Goal: Transaction & Acquisition: Obtain resource

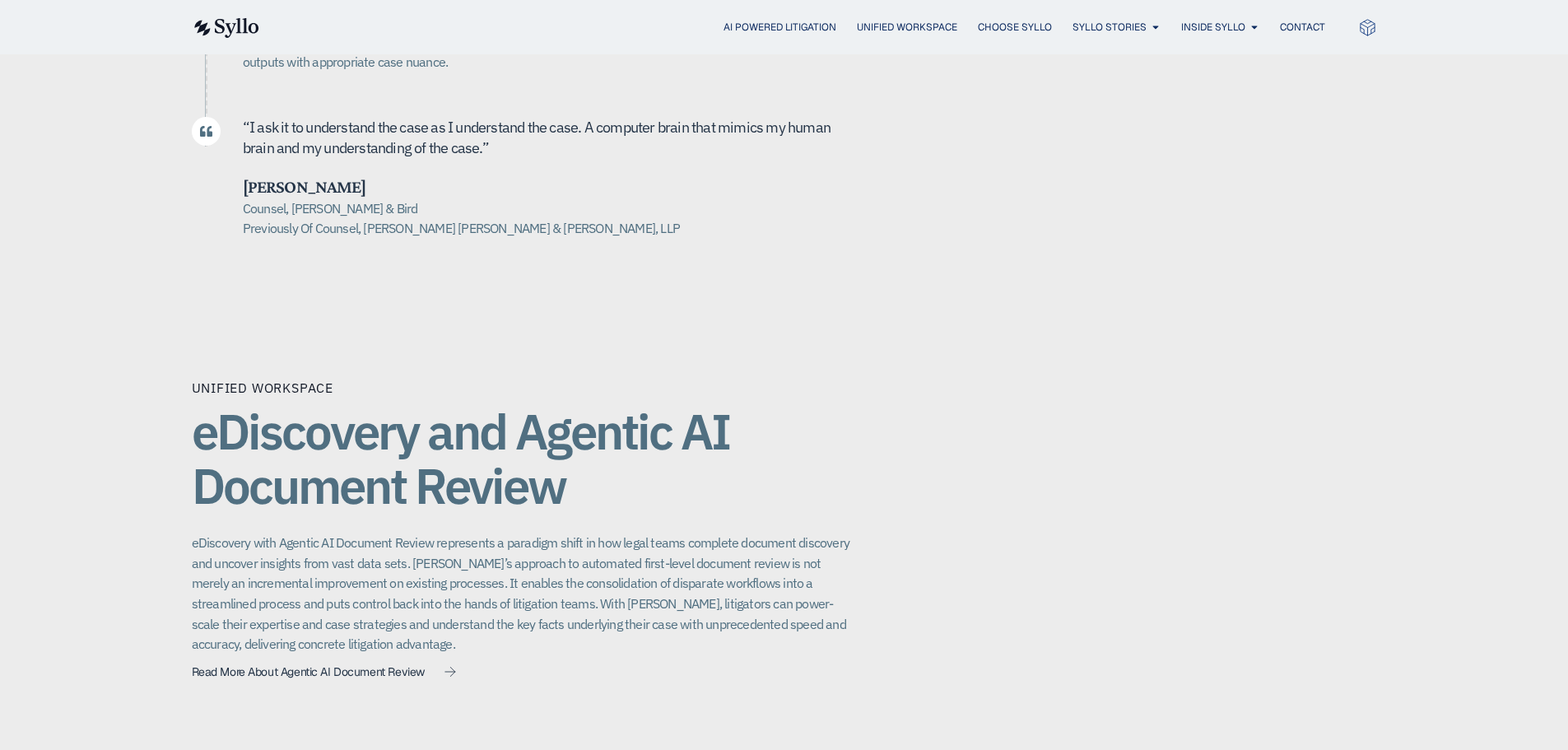
scroll to position [906, 0]
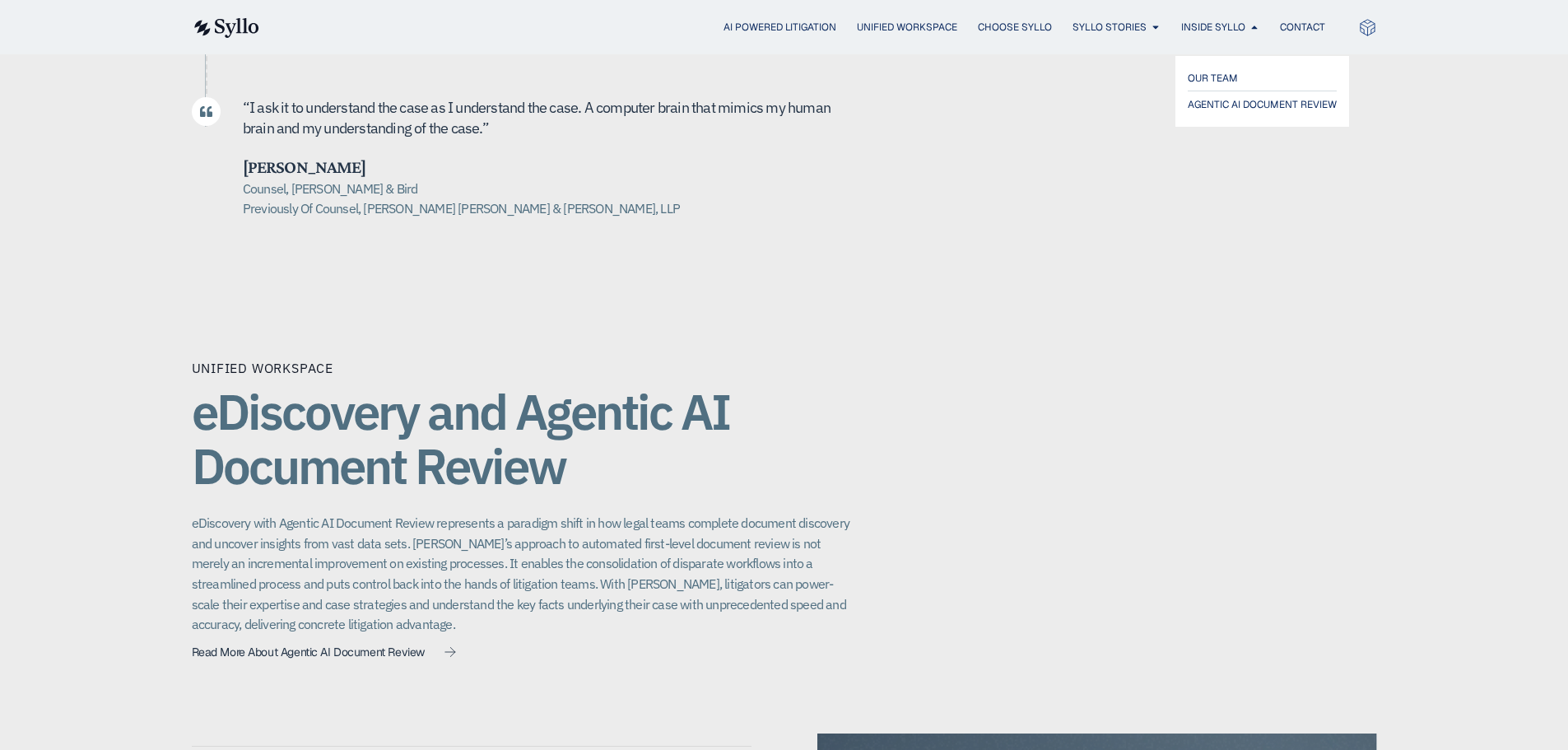
click at [1223, 83] on span "OUR TEAM" at bounding box center [1213, 78] width 50 height 20
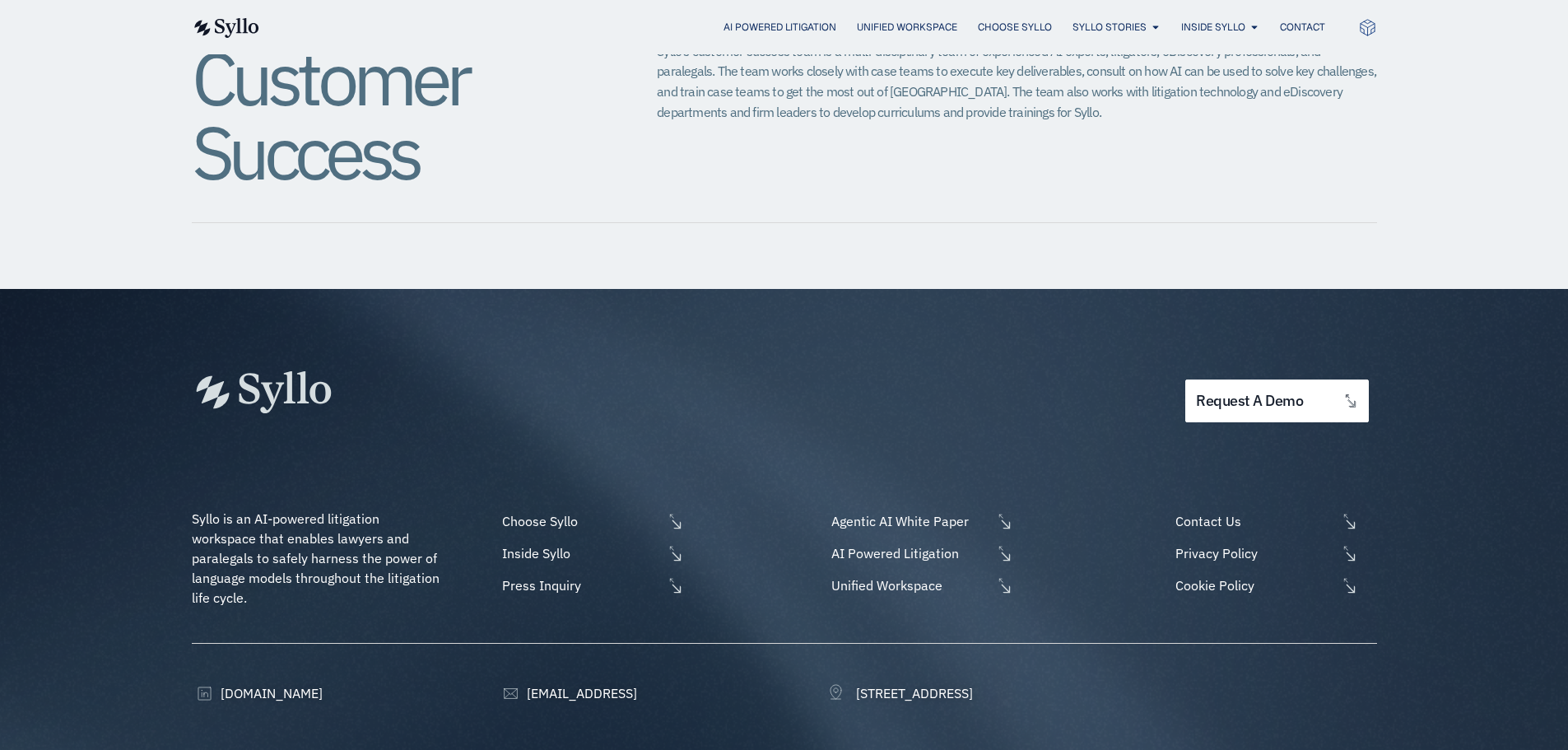
scroll to position [2047, 0]
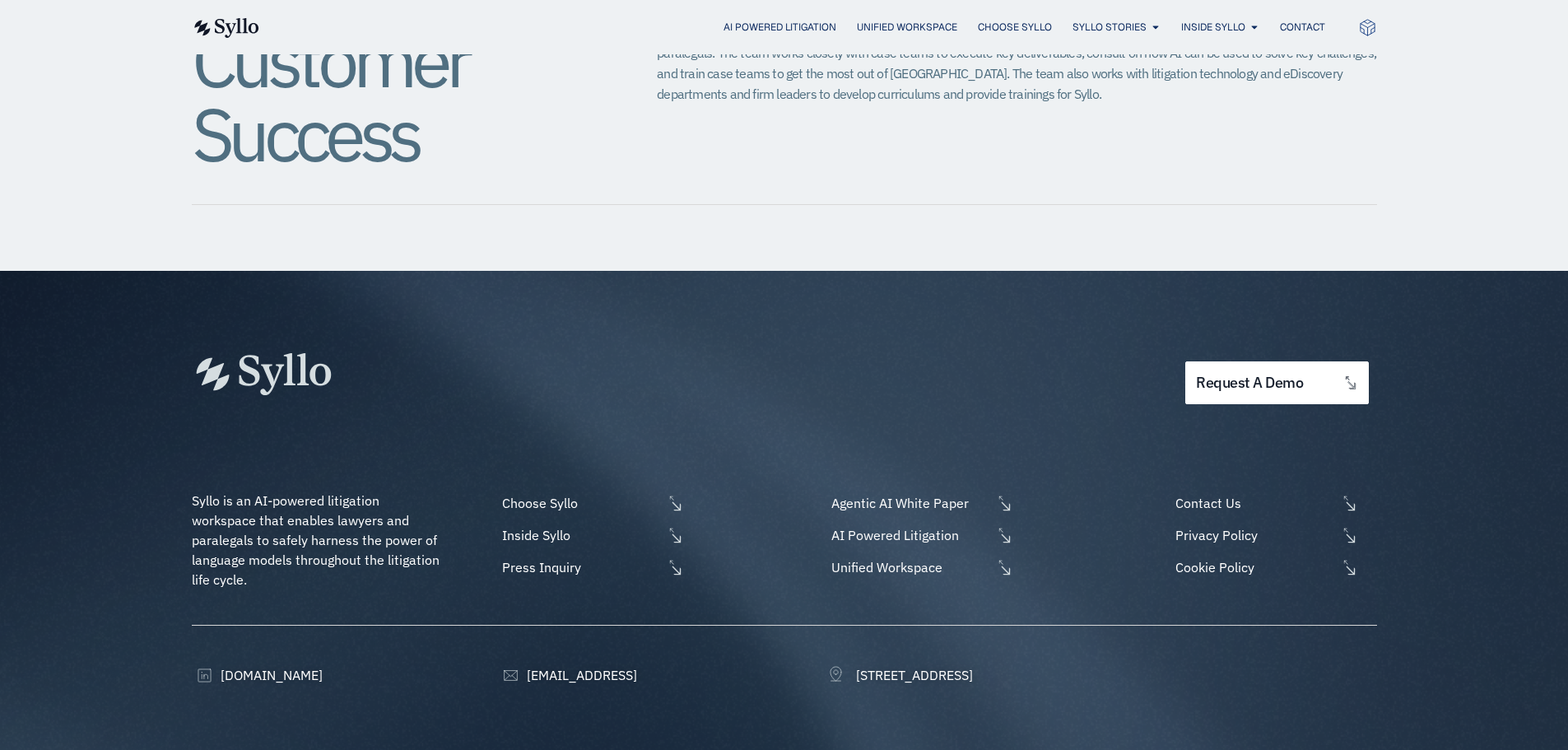
click at [852, 493] on span "Agentic AI White Paper" at bounding box center [909, 503] width 165 height 20
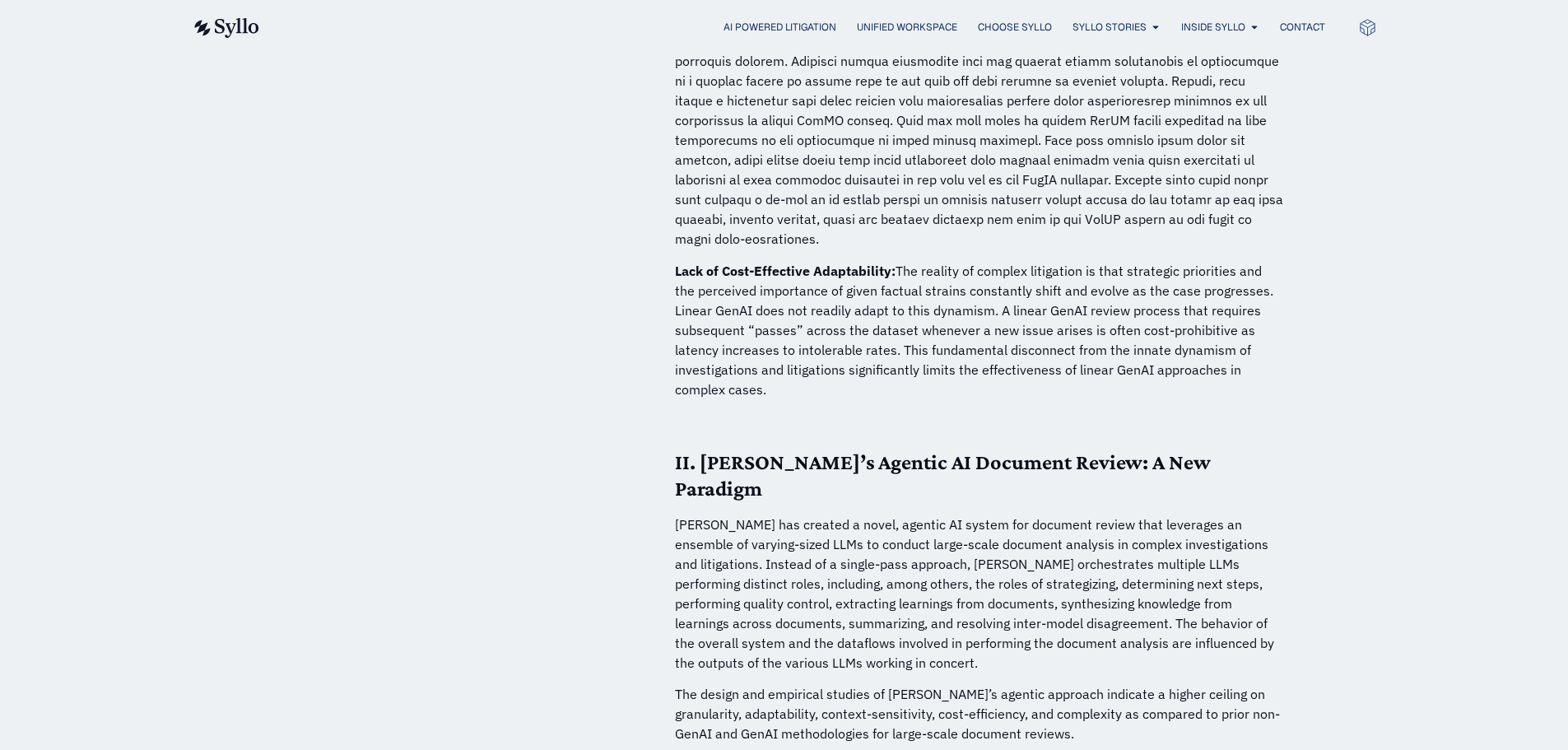
scroll to position [12516, 0]
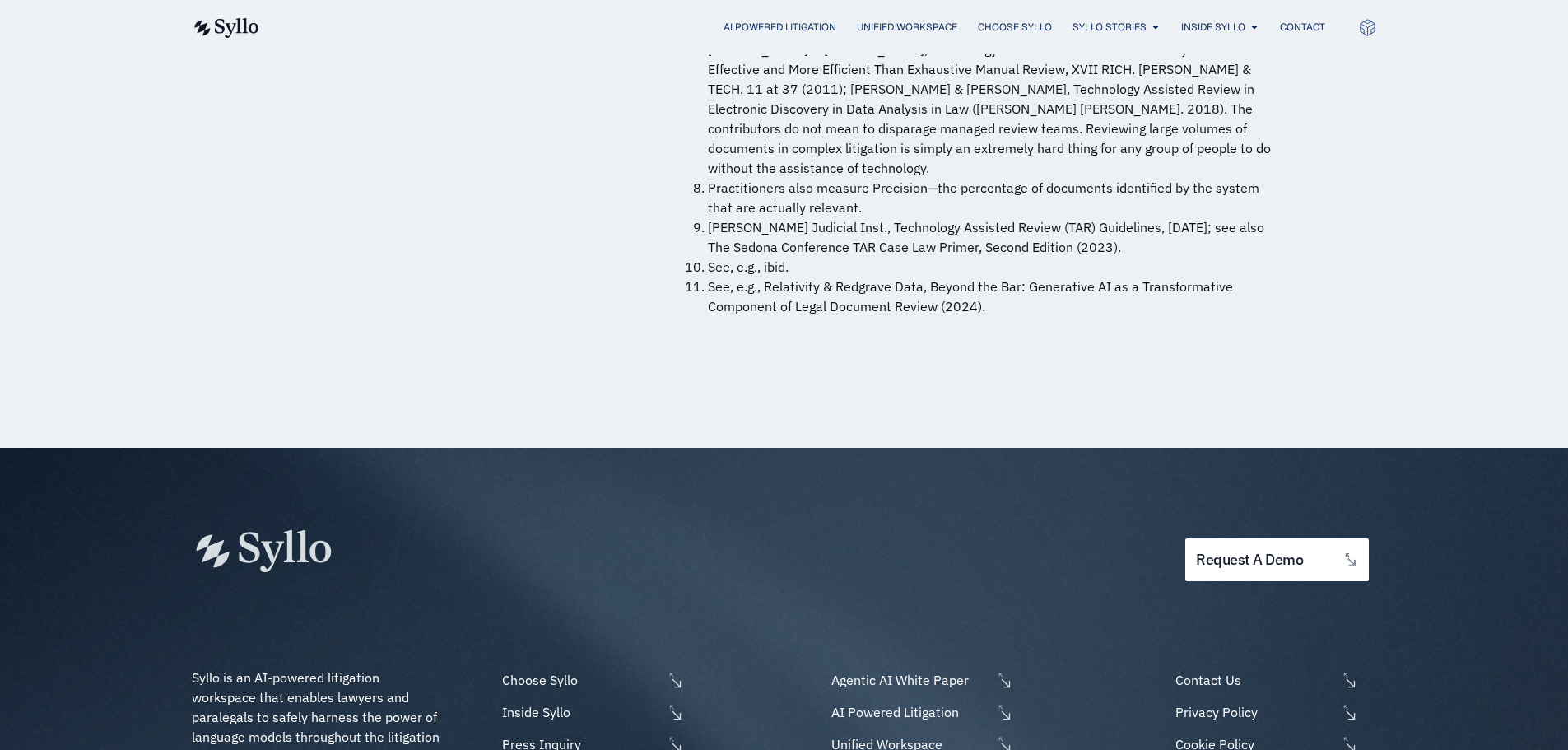
click at [885, 702] on span "AI Powered Litigation" at bounding box center [909, 712] width 165 height 20
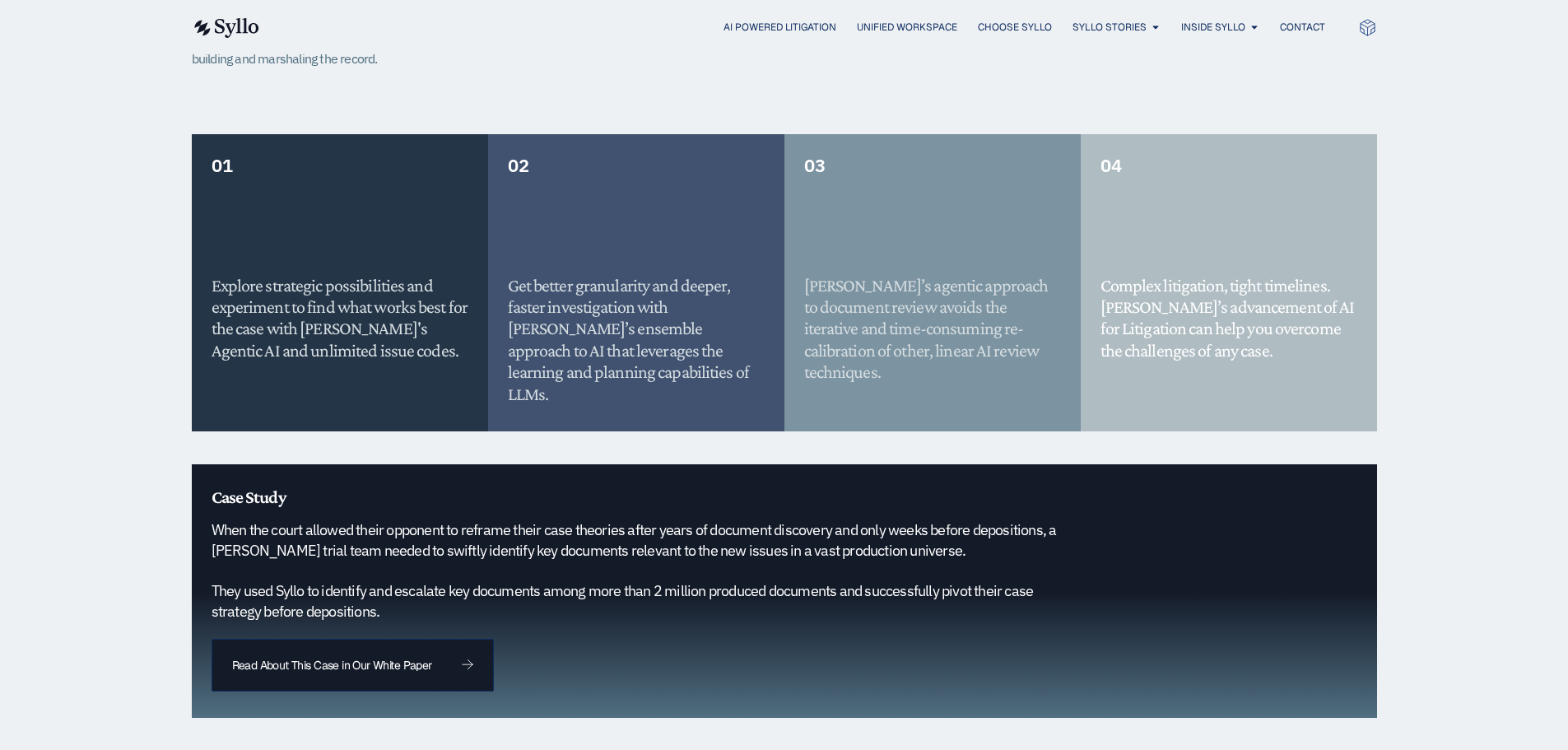
scroll to position [1729, 0]
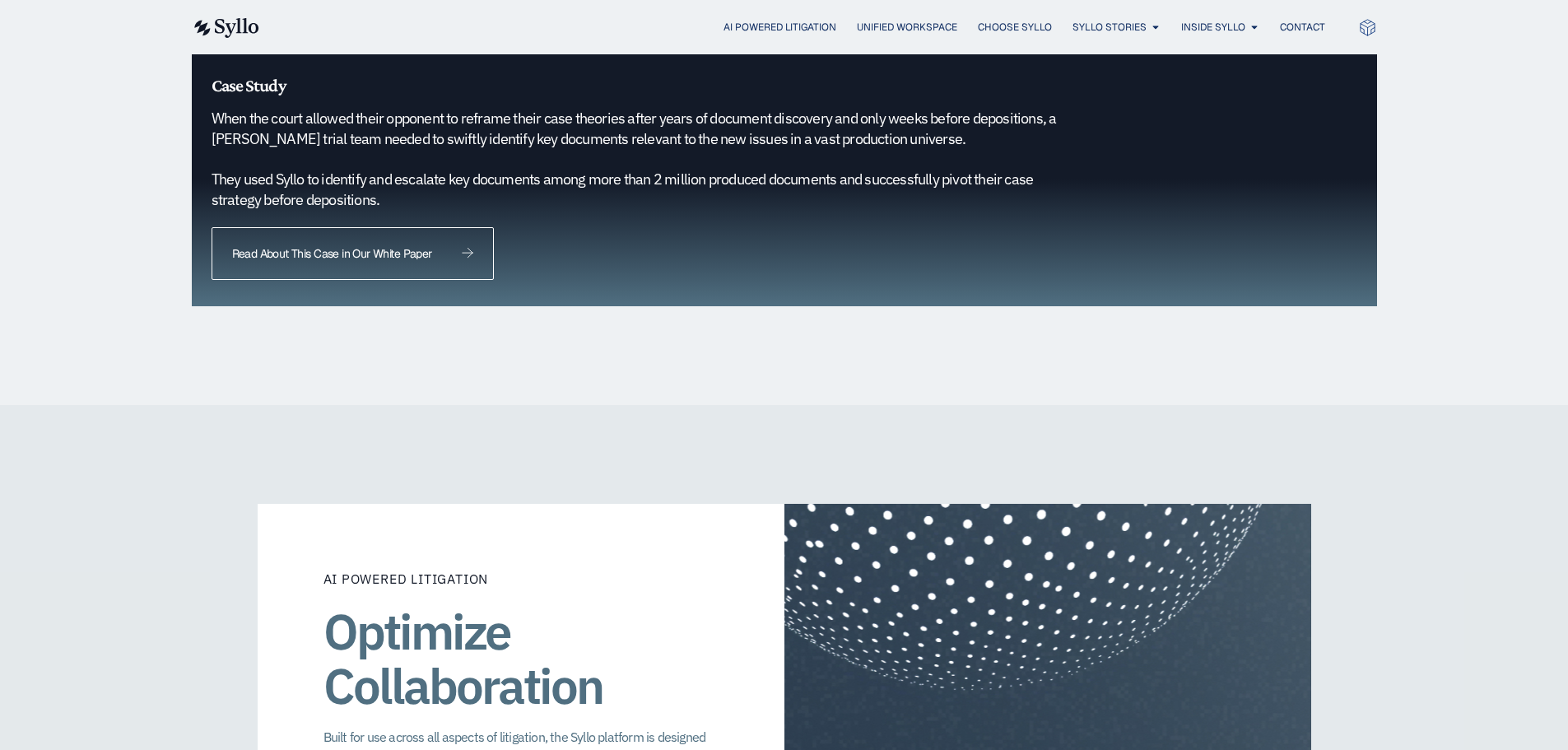
click at [371, 248] on span "Read About This Case in Our White Paper" at bounding box center [333, 253] width 200 height 11
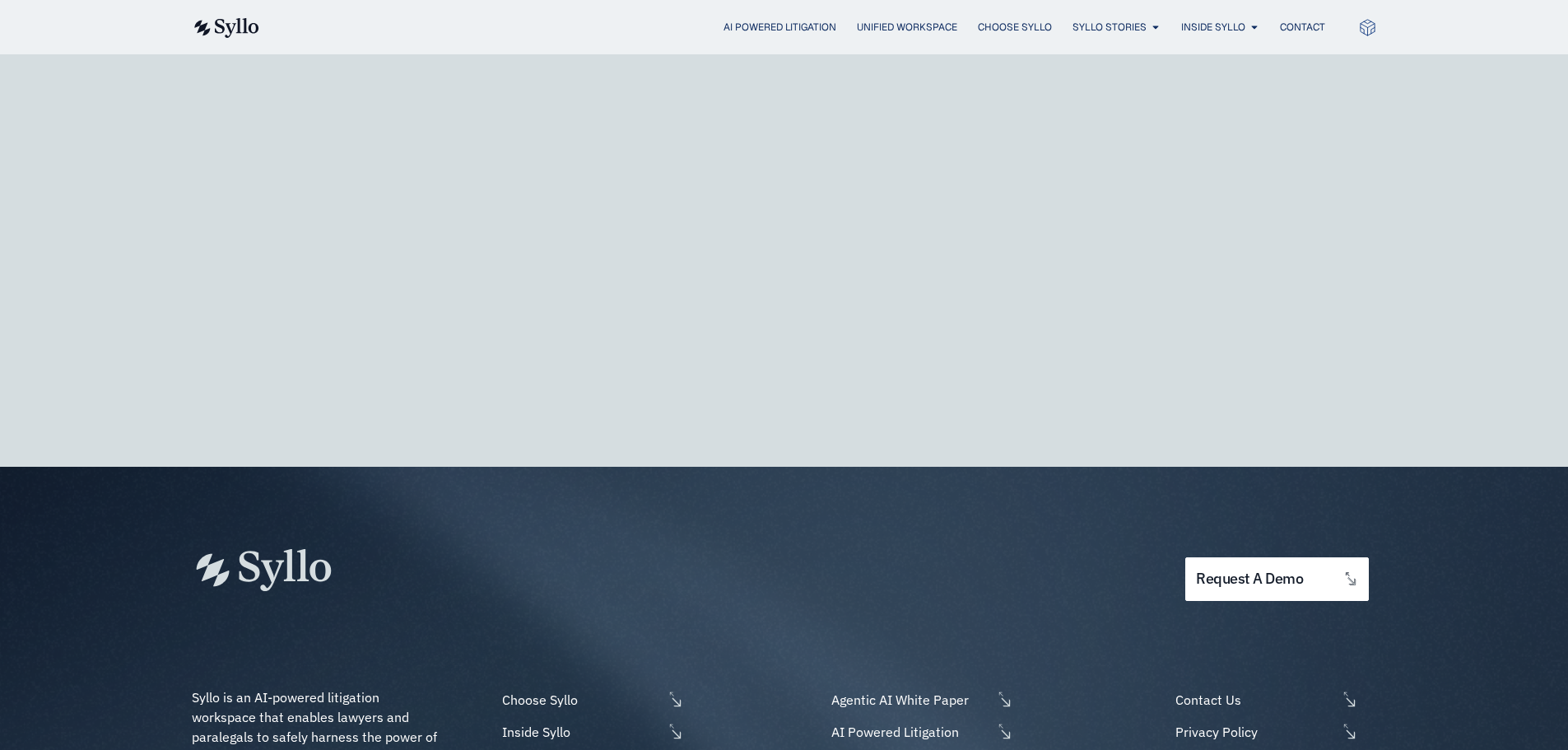
scroll to position [4766, 0]
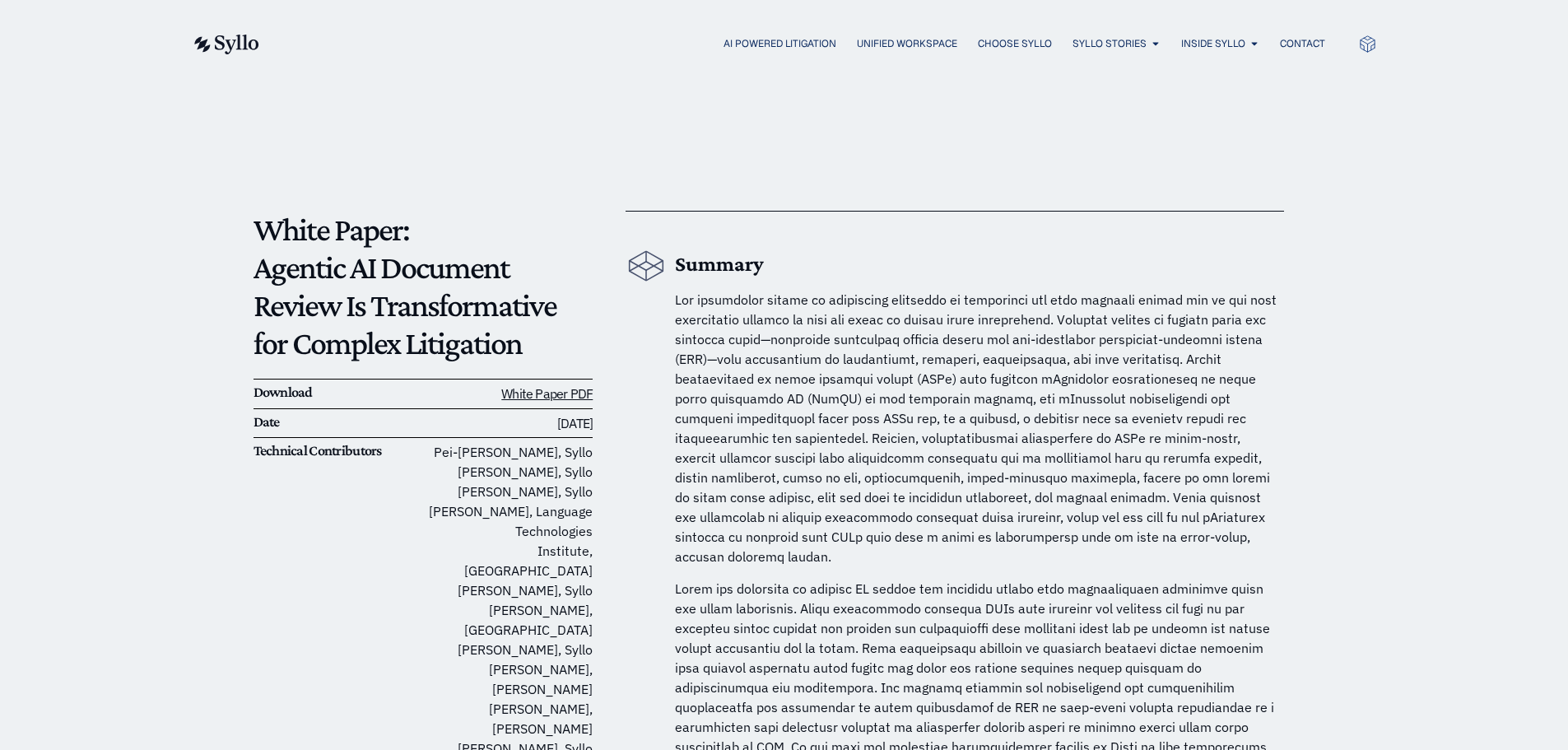
click at [555, 386] on link "White Paper PDF" at bounding box center [547, 393] width 92 height 16
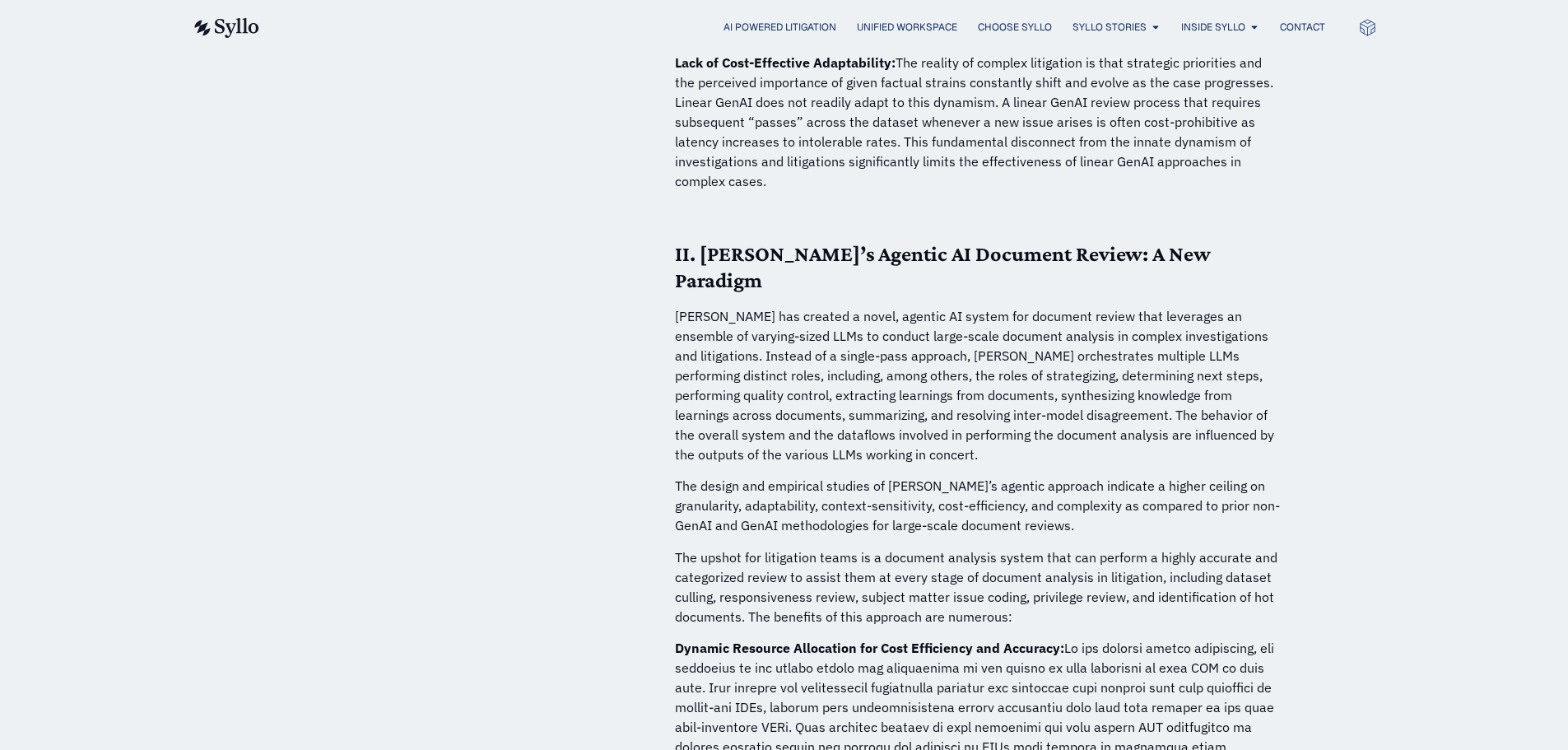
scroll to position [3951, 0]
